Goal: Information Seeking & Learning: Understand process/instructions

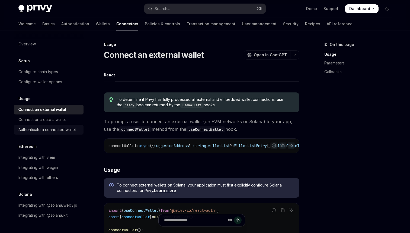
click at [56, 126] on div "Authenticate a connected wallet" at bounding box center [47, 129] width 58 height 7
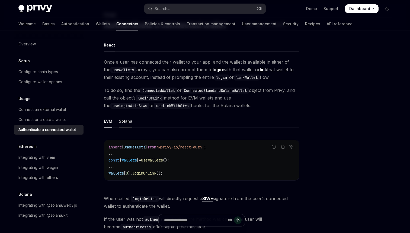
click at [130, 118] on div "Solana" at bounding box center [126, 121] width 14 height 13
type textarea "*"
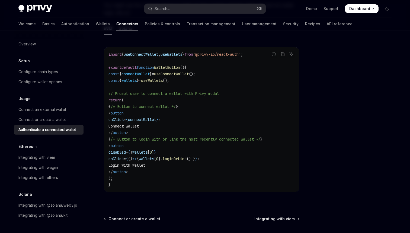
scroll to position [381, 0]
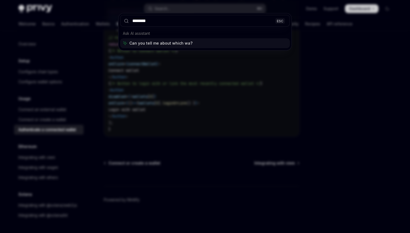
type input "*****"
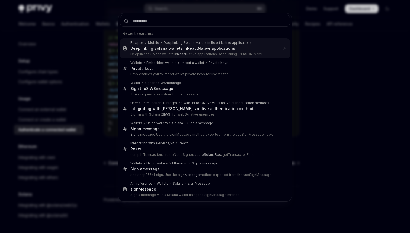
type input "*"
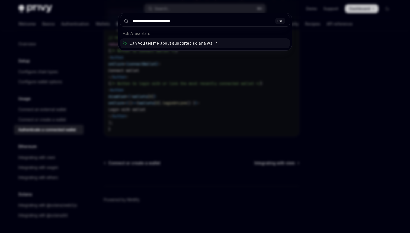
type input "**********"
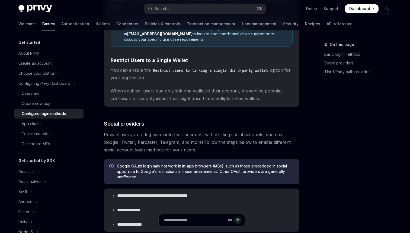
scroll to position [229, 0]
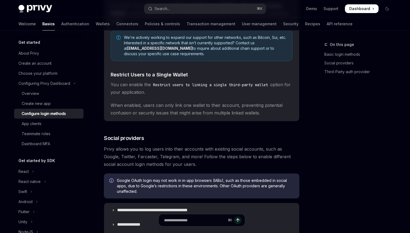
click at [184, 81] on span "You can enable the Restrict users to linking a single third-party wallet option…" at bounding box center [202, 88] width 182 height 15
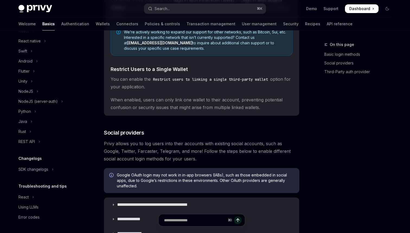
scroll to position [0, 0]
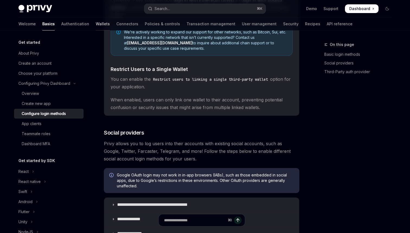
click at [96, 27] on link "Wallets" at bounding box center [103, 23] width 14 height 13
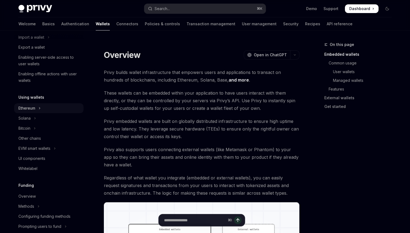
scroll to position [78, 0]
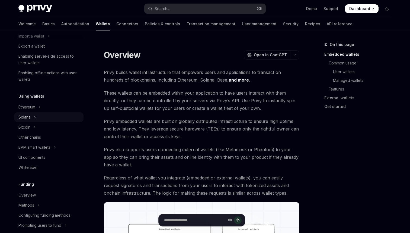
click at [27, 121] on button "Solana" at bounding box center [48, 117] width 69 height 10
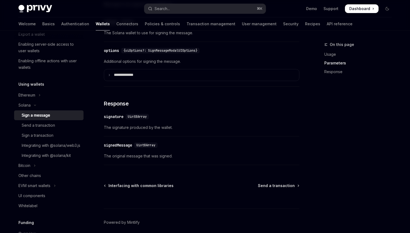
scroll to position [431, 0]
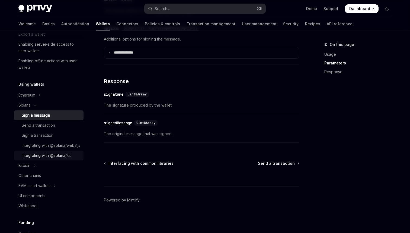
click at [39, 159] on div "Integrating with @solana/kit" at bounding box center [46, 155] width 49 height 7
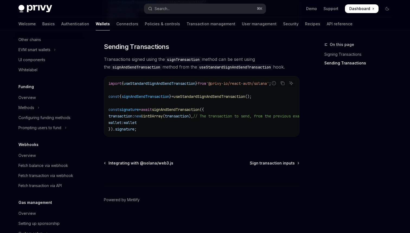
scroll to position [184, 0]
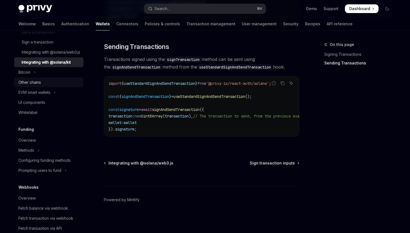
click at [34, 86] on div "Other chains" at bounding box center [29, 82] width 23 height 7
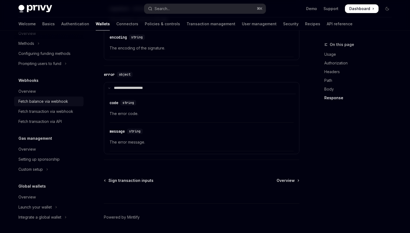
scroll to position [680, 0]
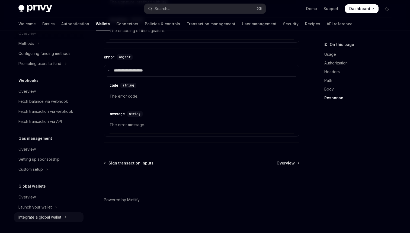
click at [43, 219] on div "Integrate a global wallet" at bounding box center [39, 217] width 43 height 7
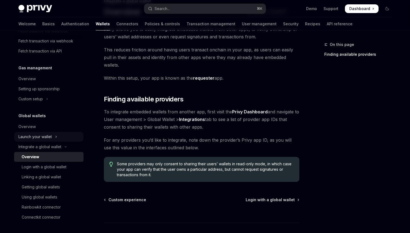
scroll to position [45, 0]
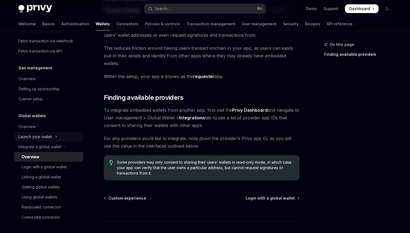
click at [57, 133] on icon "Toggle Launch your wallet section" at bounding box center [56, 136] width 2 height 7
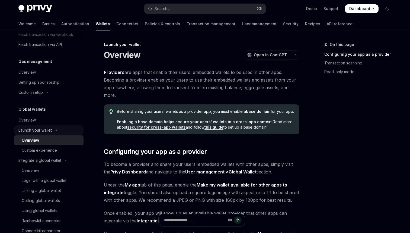
click at [64, 134] on button "Launch your wallet" at bounding box center [48, 130] width 69 height 10
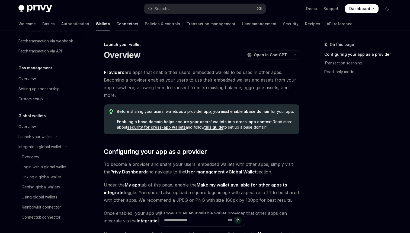
click at [116, 26] on link "Connectors" at bounding box center [127, 23] width 22 height 13
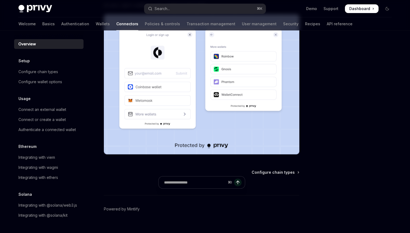
scroll to position [119, 0]
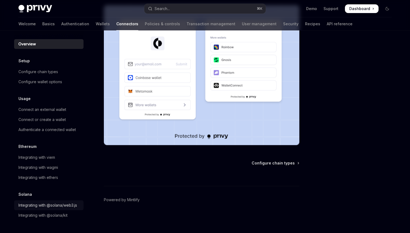
click at [47, 205] on div "Integrating with @solana/web3.js" at bounding box center [47, 205] width 59 height 7
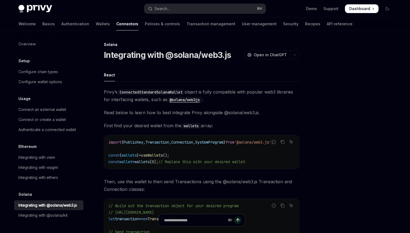
click at [187, 121] on div "Privy’s ConnectedStandardSolanaWallet object is fully compatible with popular w…" at bounding box center [202, 203] width 196 height 231
click at [32, 212] on div "Integrating with @solana/kit" at bounding box center [42, 215] width 49 height 7
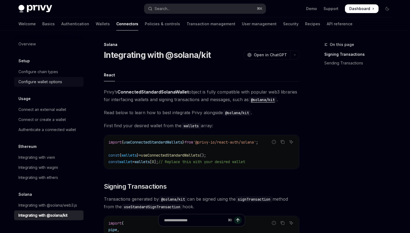
click at [49, 81] on div "Configure wallet options" at bounding box center [40, 81] width 44 height 7
type textarea "*"
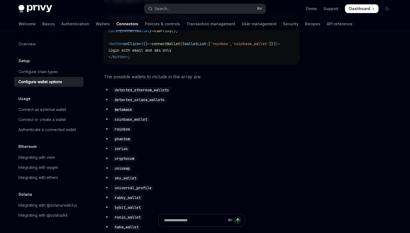
click at [137, 103] on code "detected_solana_wallets" at bounding box center [140, 100] width 54 height 6
copy ul "detected_solana_wallets"
